Goal: Task Accomplishment & Management: Manage account settings

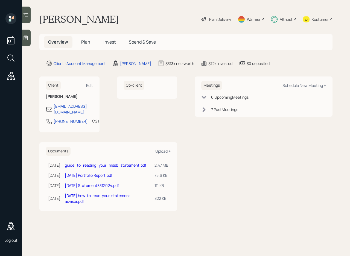
click at [217, 21] on div "Plan Delivery" at bounding box center [220, 19] width 22 height 6
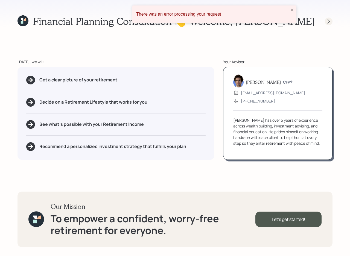
click at [331, 22] on icon at bounding box center [328, 21] width 5 height 5
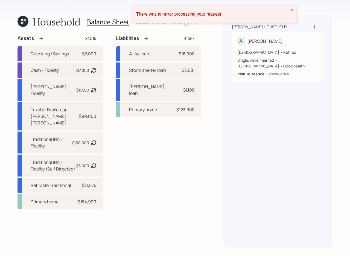
click at [290, 10] on div "There was an error processing your request" at bounding box center [214, 14] width 164 height 18
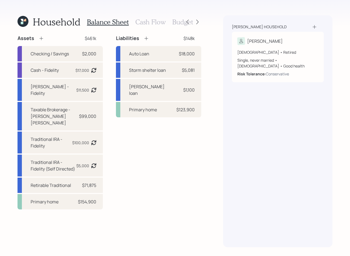
click at [156, 21] on h3 "Cash Flow" at bounding box center [150, 22] width 30 height 8
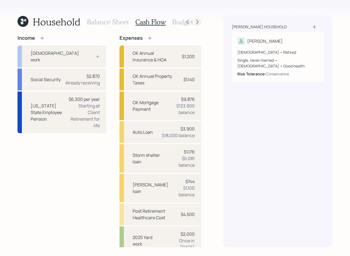
click at [198, 21] on icon at bounding box center [197, 21] width 5 height 5
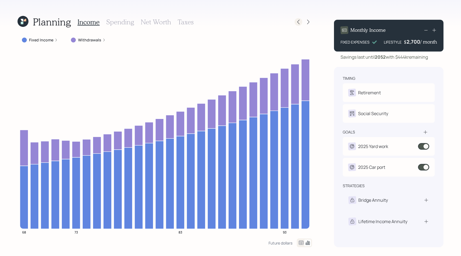
click at [298, 22] on icon at bounding box center [298, 21] width 5 height 5
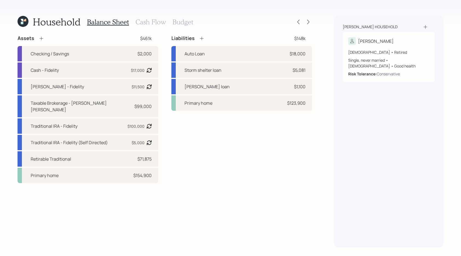
click at [138, 21] on h3 "Cash Flow" at bounding box center [150, 22] width 30 height 8
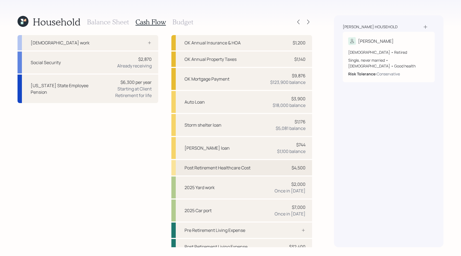
scroll to position [18, 0]
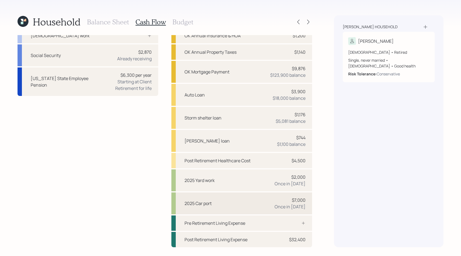
click at [242, 196] on div "2025 Car port $7,000 Once in [DATE]" at bounding box center [241, 203] width 141 height 22
select select "0"
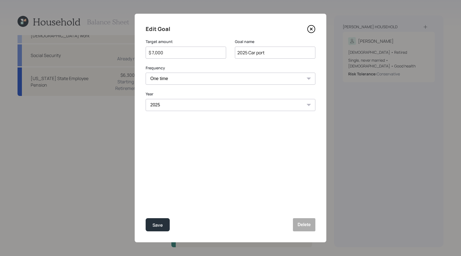
click at [311, 28] on icon at bounding box center [311, 29] width 8 height 8
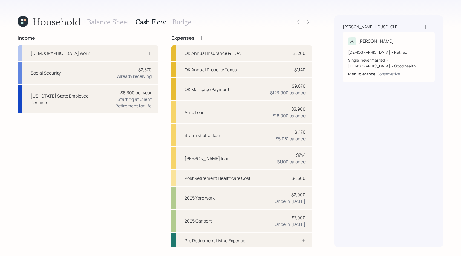
click at [27, 20] on icon at bounding box center [23, 21] width 11 height 11
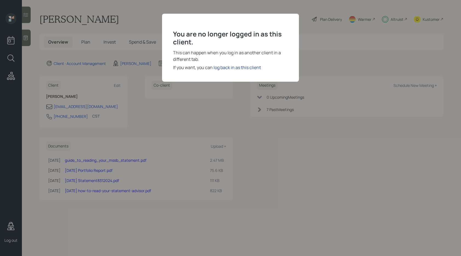
click at [243, 69] on div "log back in as this client" at bounding box center [236, 67] width 47 height 7
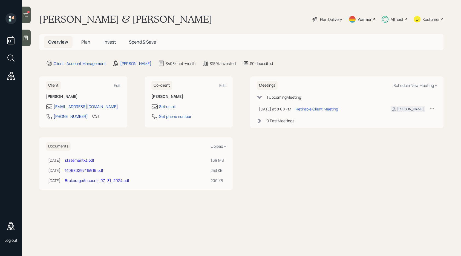
click at [334, 19] on div "Plan Delivery" at bounding box center [331, 19] width 22 height 6
